Goal: Transaction & Acquisition: Purchase product/service

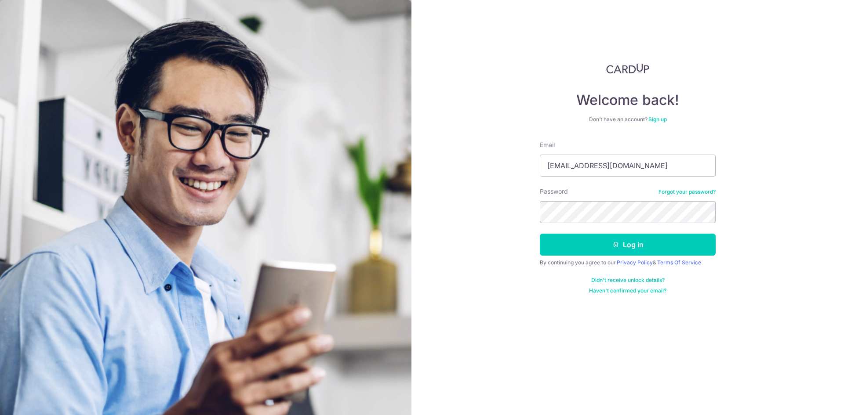
click at [540, 234] on button "Log in" at bounding box center [628, 245] width 176 height 22
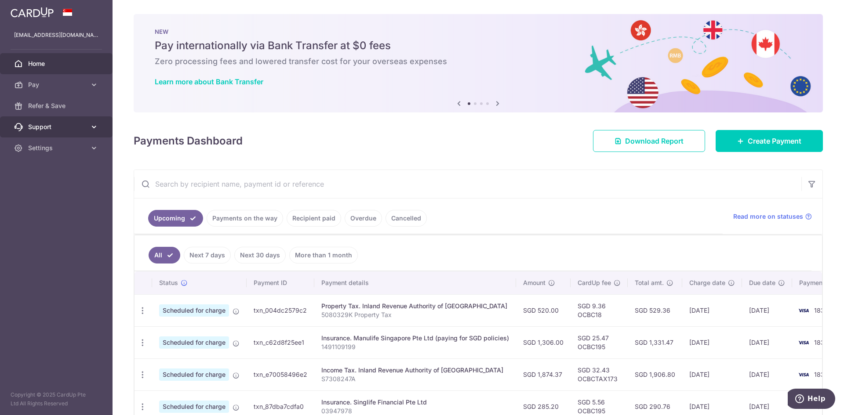
click at [83, 125] on span "Support" at bounding box center [57, 127] width 58 height 9
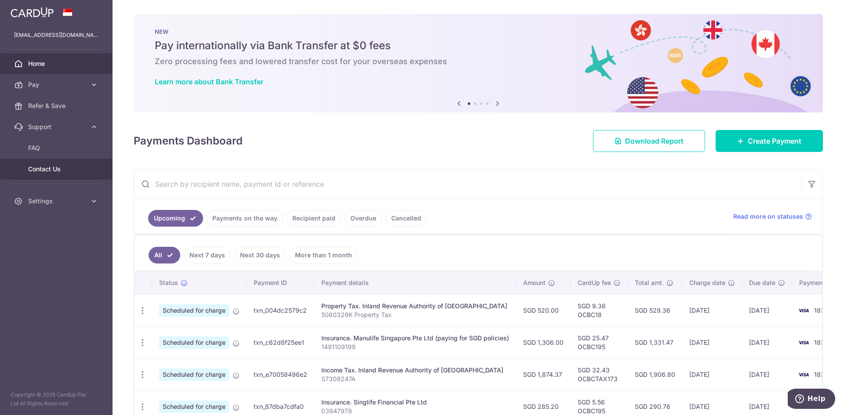
click at [47, 171] on span "Contact Us" at bounding box center [57, 169] width 58 height 9
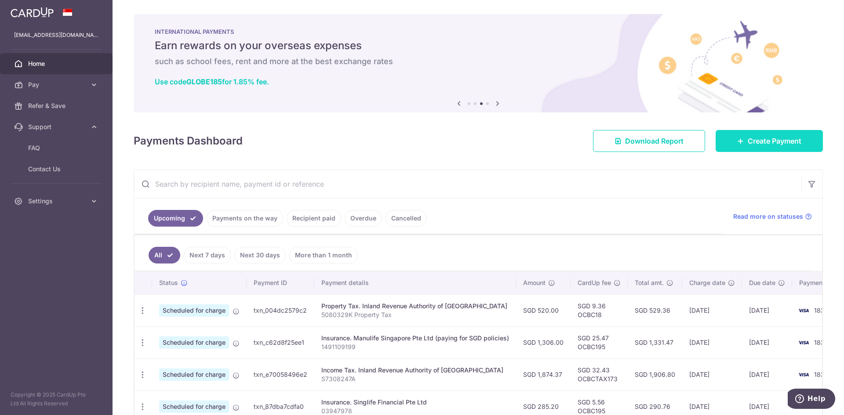
click at [767, 141] on span "Create Payment" at bounding box center [775, 141] width 54 height 11
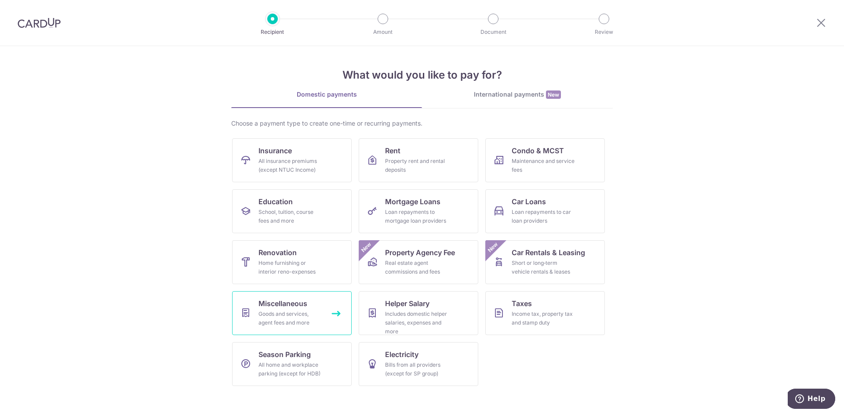
click at [282, 315] on div "Goods and services, agent fees and more" at bounding box center [289, 319] width 63 height 18
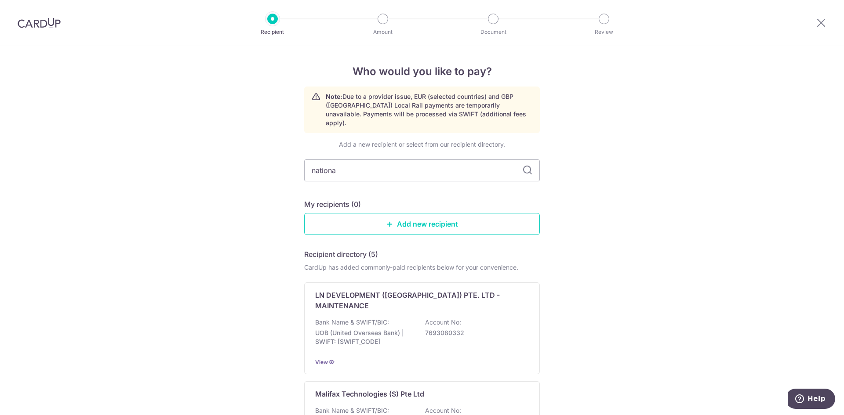
type input "national"
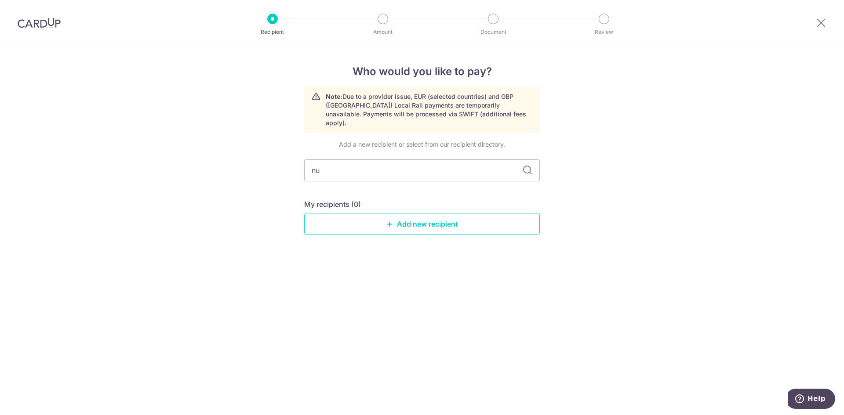
type input "nuh"
type input "n"
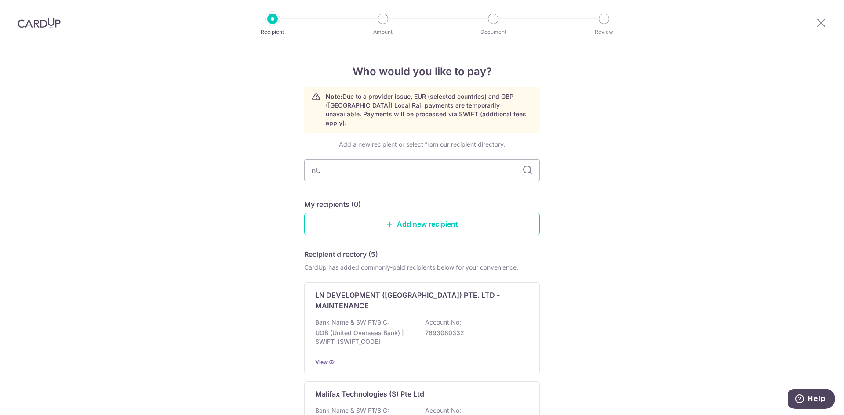
type input "nUH"
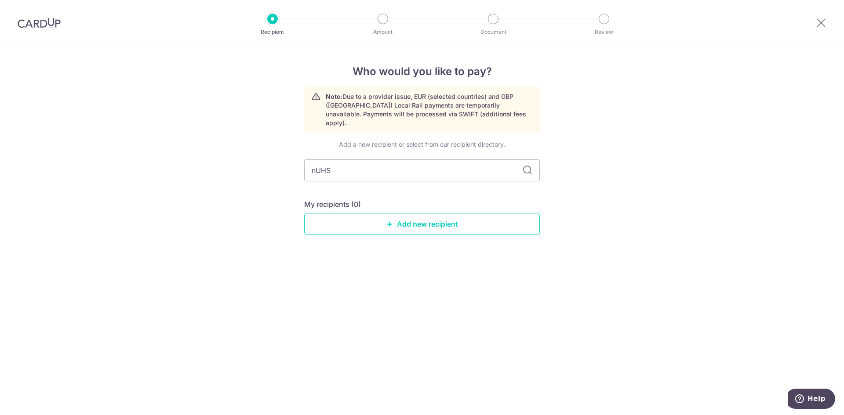
type input "nUH"
type input "n"
type input "NUHS"
click at [422, 218] on link "Add new recipient" at bounding box center [422, 224] width 236 height 22
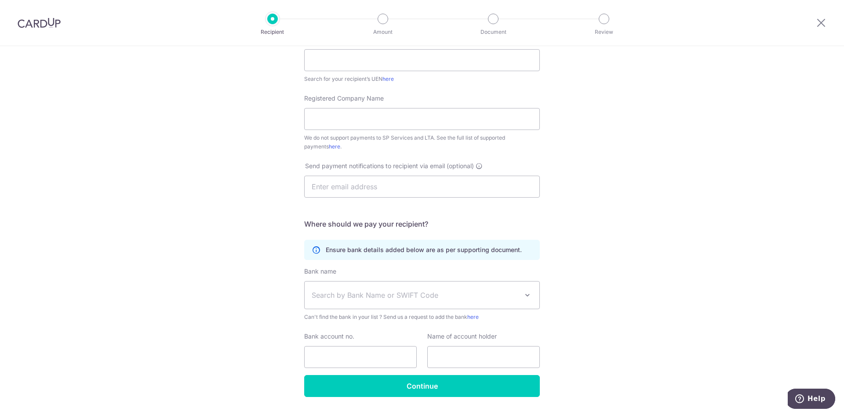
scroll to position [176, 0]
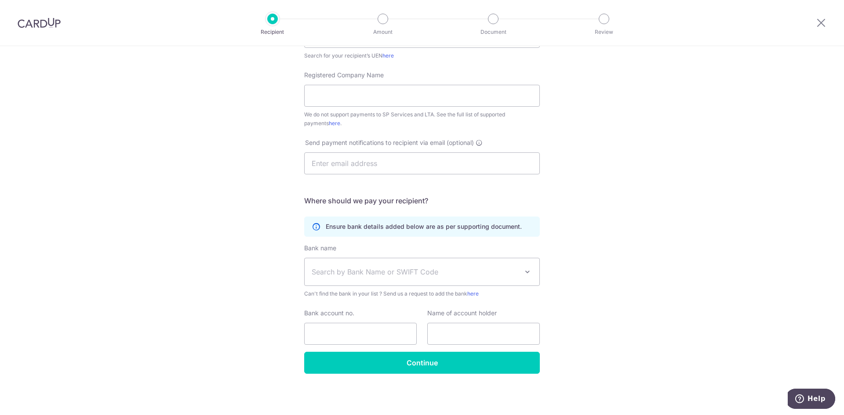
click at [490, 267] on span "Search by Bank Name or SWIFT Code" at bounding box center [415, 272] width 207 height 11
click at [665, 248] on div "Who would you like to pay? Your recipient does not need a CardUp account to rec…" at bounding box center [422, 142] width 844 height 545
